Goal: Task Accomplishment & Management: Manage account settings

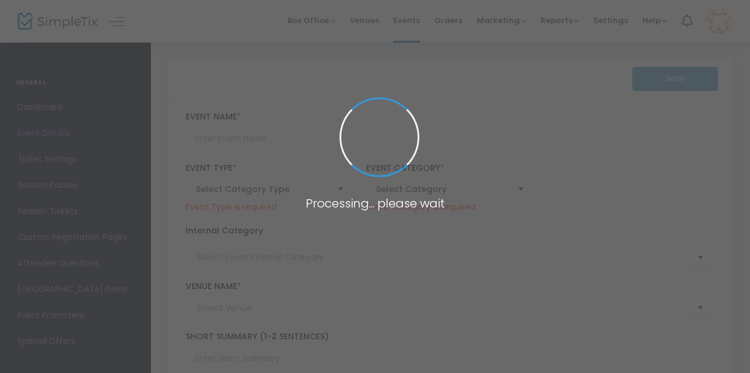
type input "Senior Presentation"
type textarea "SHBFC - 2025 senior presentation"
type input "Buy Tickets"
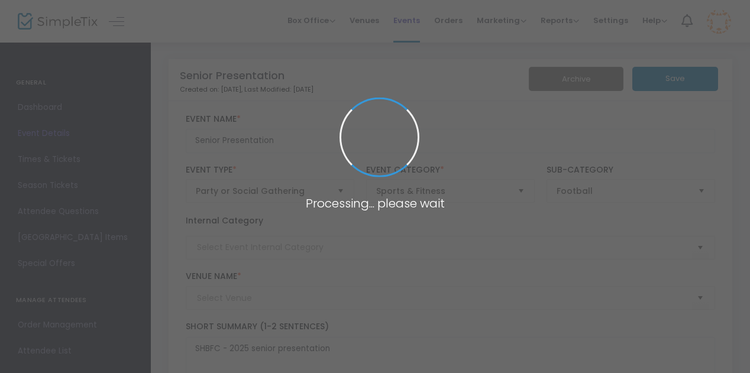
type input "Shoalhaven Heads Bowling and Recreation Club"
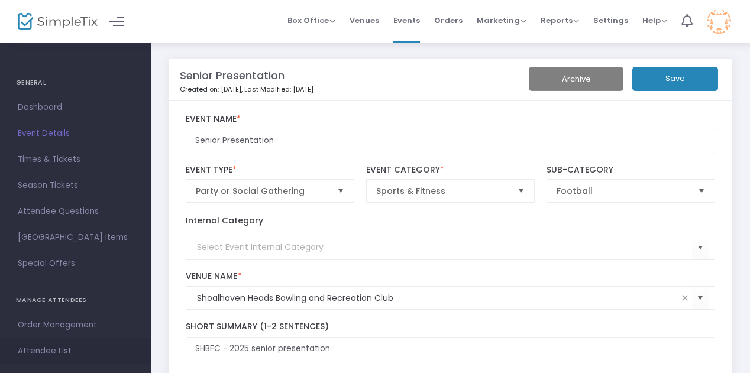
click at [46, 349] on span "Attendee List" at bounding box center [75, 351] width 115 height 15
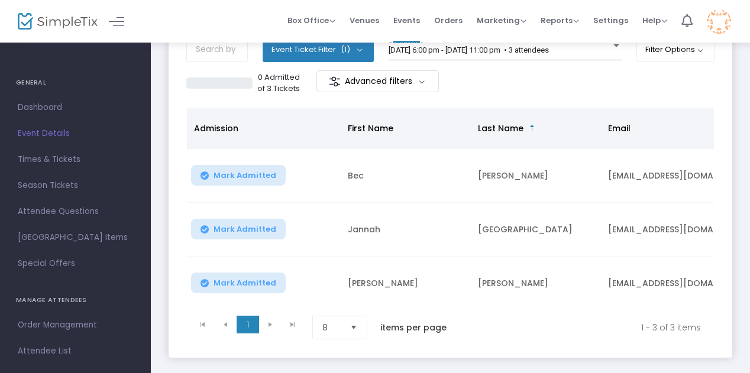
scroll to position [59, 0]
